Goal: Information Seeking & Learning: Learn about a topic

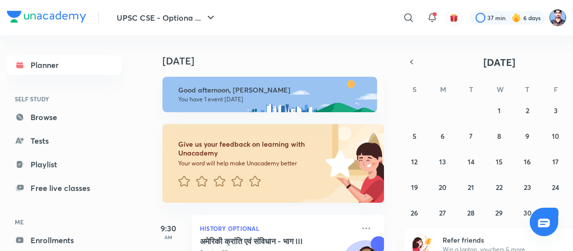
click at [559, 16] on img at bounding box center [557, 17] width 17 height 17
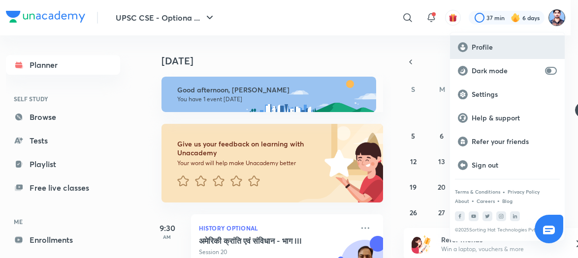
click at [495, 47] on p "Profile" at bounding box center [513, 47] width 85 height 9
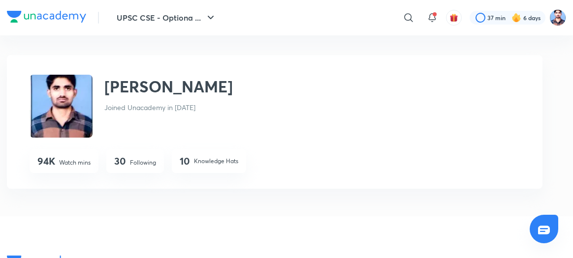
click at [134, 158] on p "Following" at bounding box center [143, 162] width 26 height 9
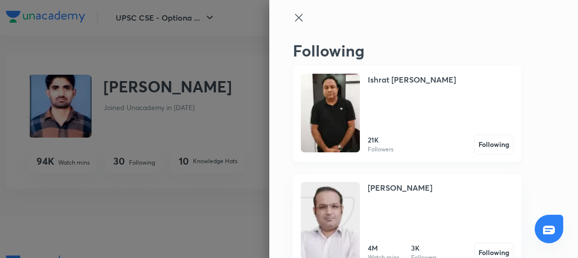
click at [327, 109] on img at bounding box center [330, 113] width 59 height 79
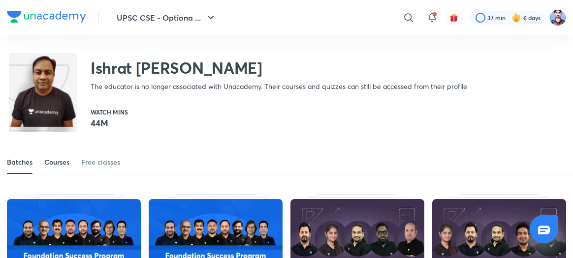
click at [58, 158] on div "Courses" at bounding box center [56, 162] width 25 height 10
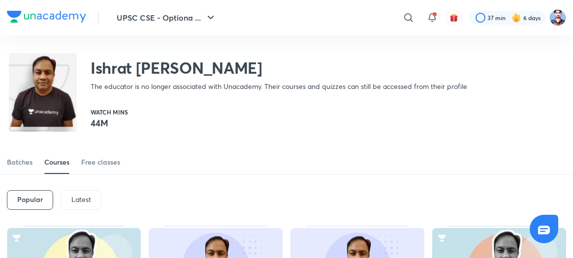
click at [72, 197] on p "Latest" at bounding box center [81, 200] width 20 height 8
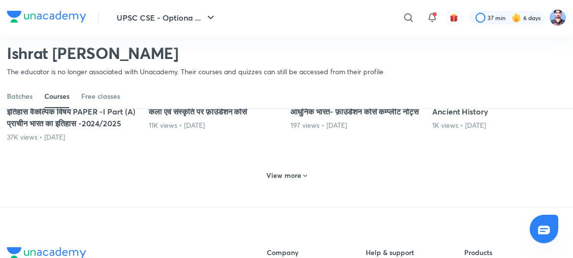
scroll to position [505, 0]
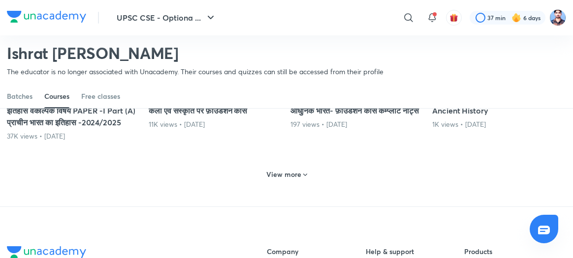
click at [278, 180] on h6 "View more" at bounding box center [283, 175] width 35 height 10
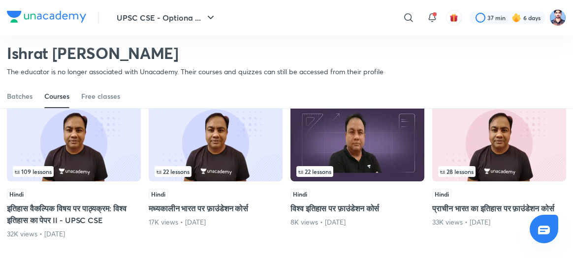
scroll to position [721, 0]
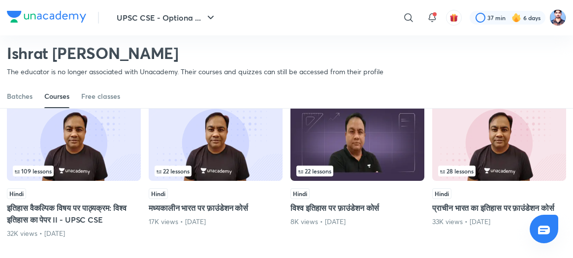
click at [68, 175] on img at bounding box center [74, 142] width 134 height 77
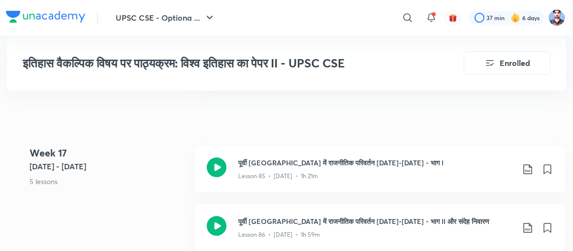
scroll to position [6162, 1]
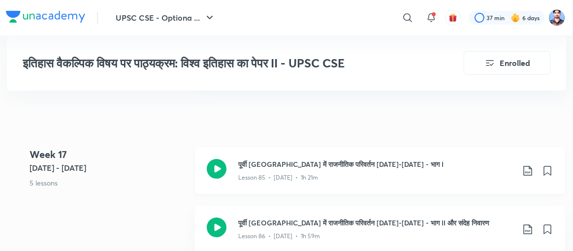
click at [214, 159] on icon at bounding box center [217, 169] width 20 height 20
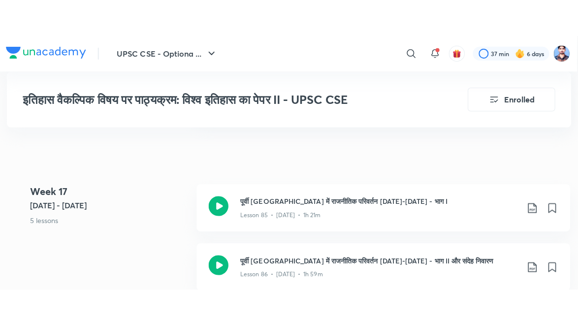
scroll to position [6162, 0]
